Goal: Task Accomplishment & Management: Manage account settings

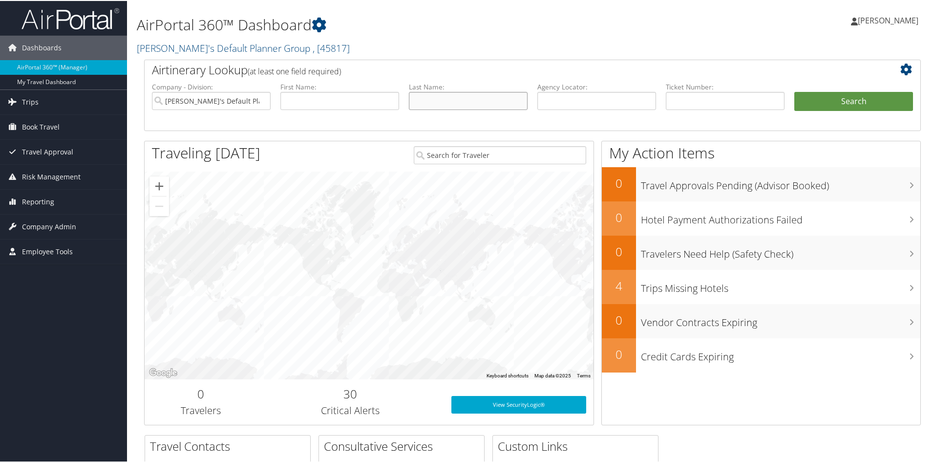
click at [466, 105] on input "text" at bounding box center [468, 100] width 119 height 18
type input "marcel"
click at [823, 101] on button "Search" at bounding box center [853, 101] width 119 height 20
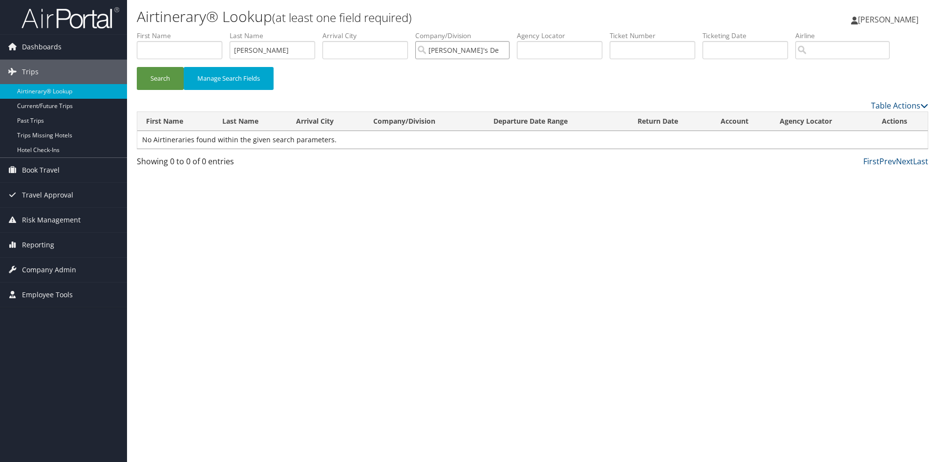
click at [505, 52] on input "Anita's Default Planner Group" at bounding box center [462, 50] width 94 height 18
click at [162, 80] on button "Search" at bounding box center [160, 78] width 47 height 23
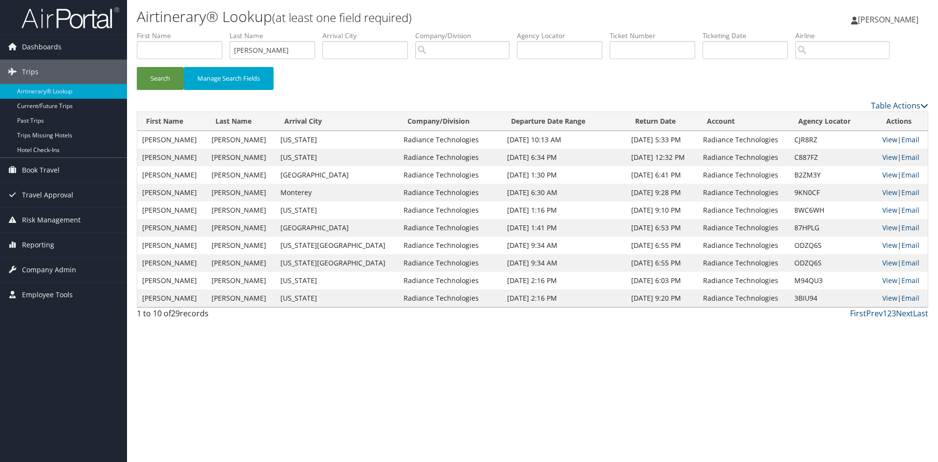
click at [882, 139] on link "View" at bounding box center [889, 139] width 15 height 9
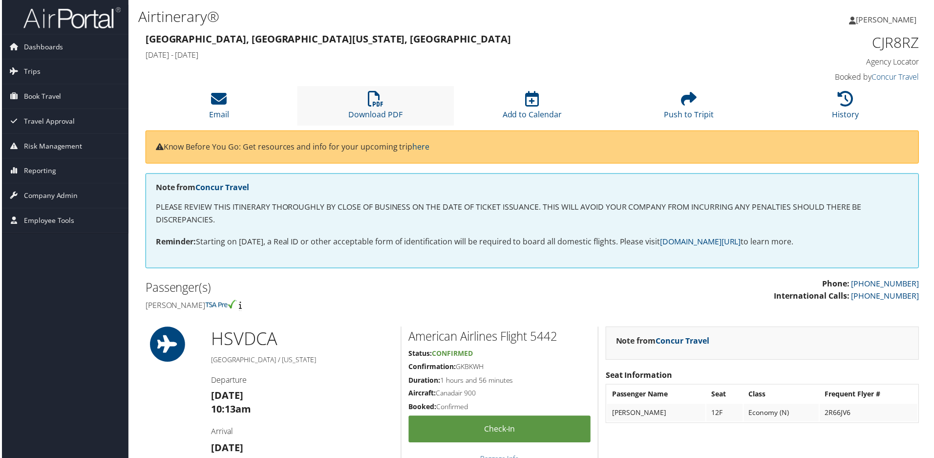
click at [383, 107] on li "Download PDF" at bounding box center [374, 106] width 157 height 40
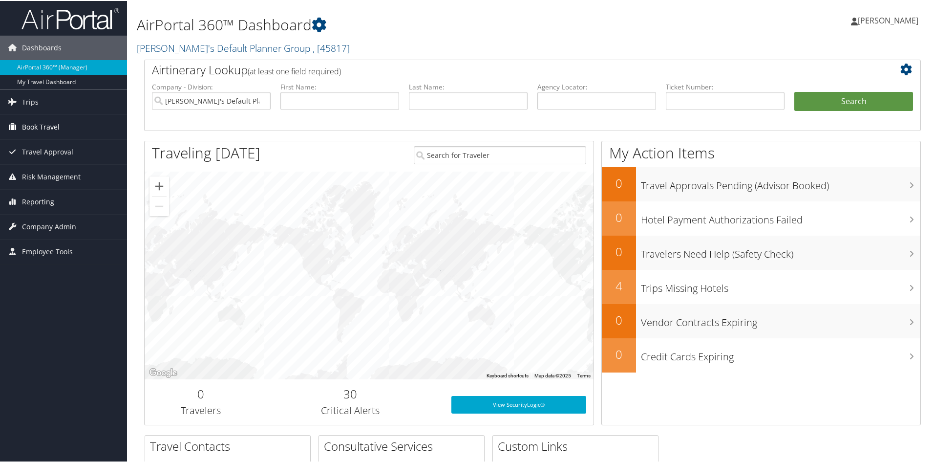
click at [30, 127] on span "Book Travel" at bounding box center [41, 126] width 38 height 24
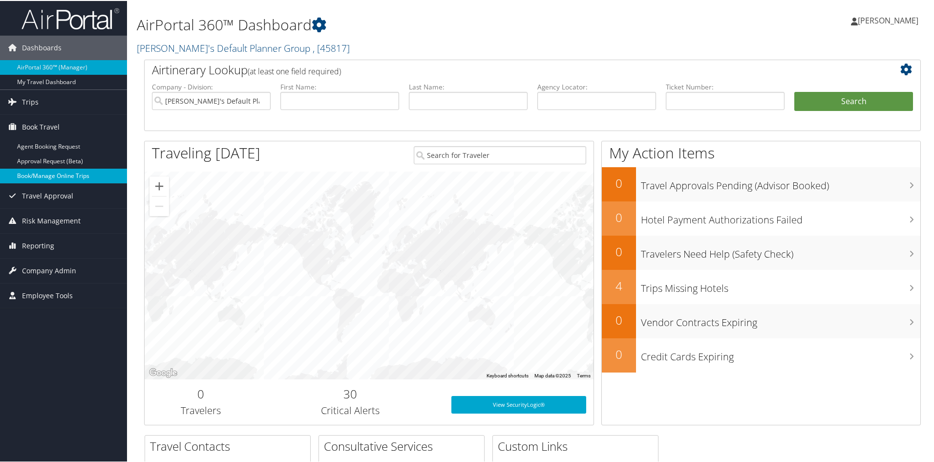
click at [35, 172] on link "Book/Manage Online Trips" at bounding box center [63, 175] width 127 height 15
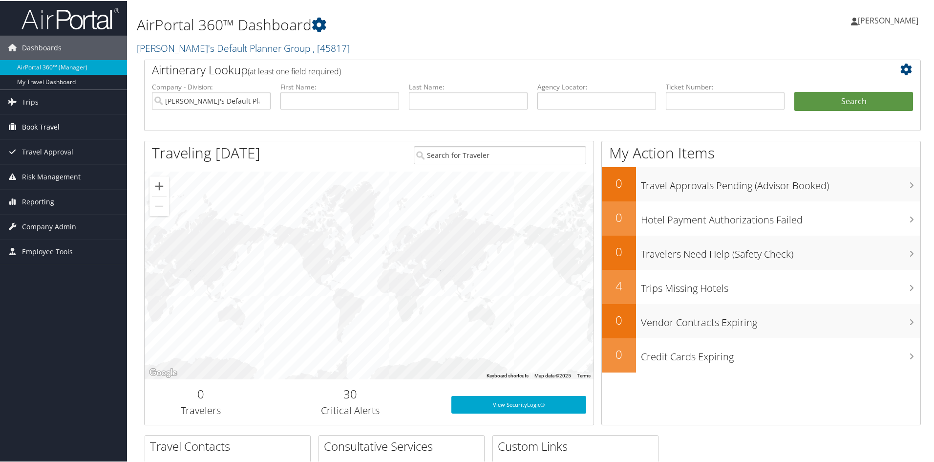
click at [29, 127] on span "Book Travel" at bounding box center [41, 126] width 38 height 24
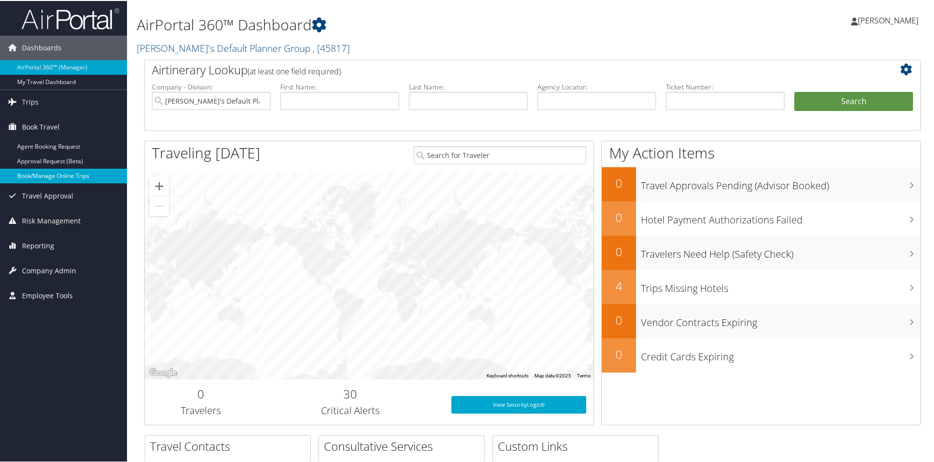
click at [41, 177] on link "Book/Manage Online Trips" at bounding box center [63, 175] width 127 height 15
